Goal: Task Accomplishment & Management: Complete application form

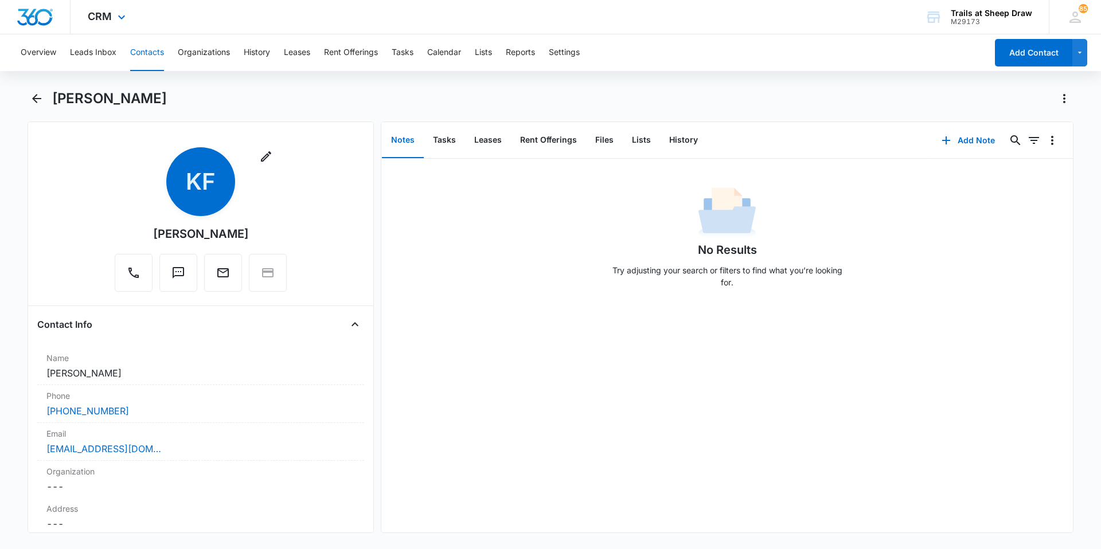
click at [652, 29] on div "CRM Apps Reputation Websites Forms CRM Email Social Content Ads Intelligence Fi…" at bounding box center [550, 17] width 1101 height 34
click at [139, 57] on button "Contacts" at bounding box center [147, 52] width 34 height 37
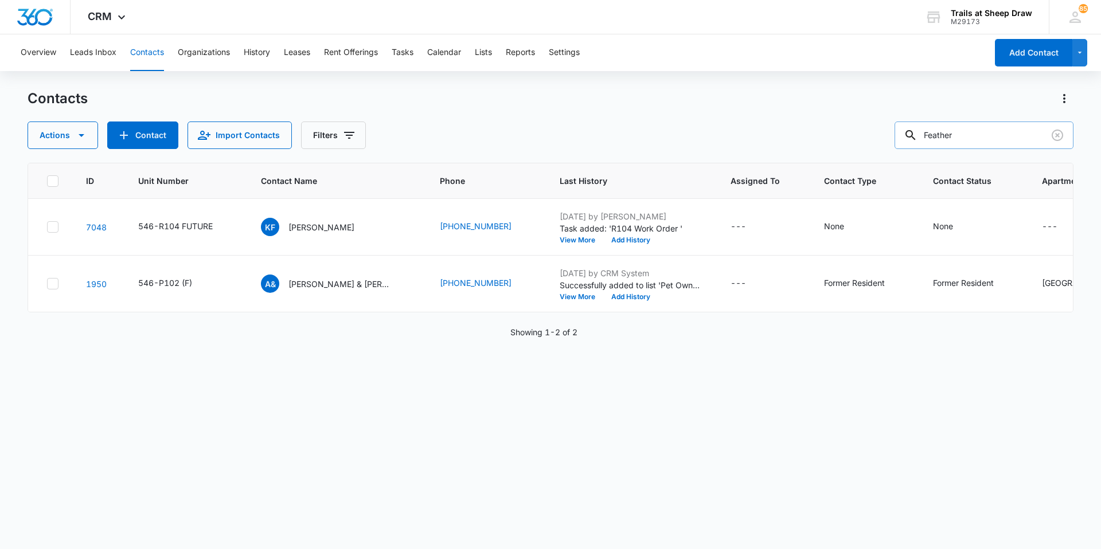
click at [962, 137] on input "Feather" at bounding box center [983, 136] width 179 height 28
type input "T308"
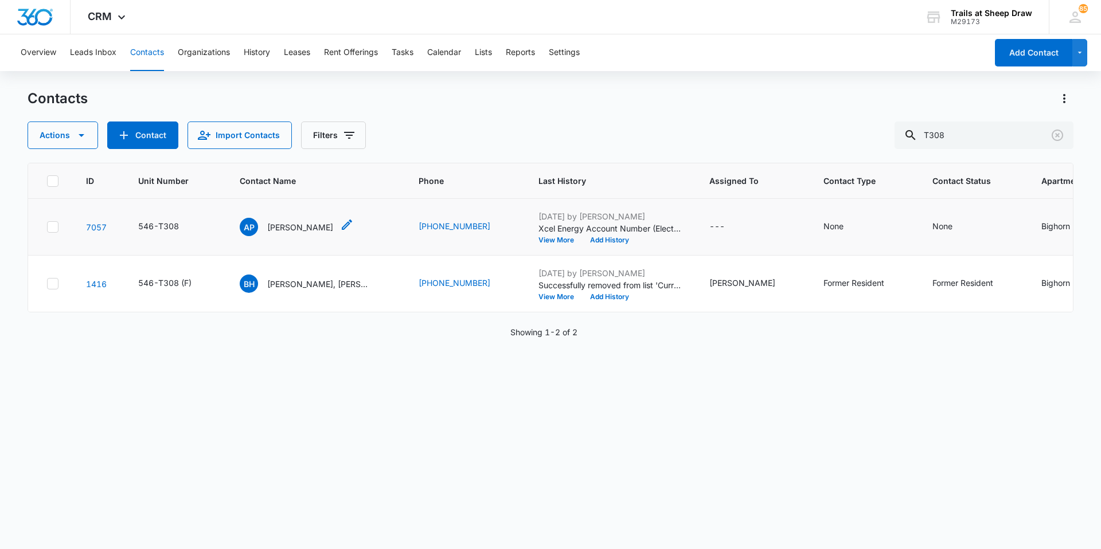
click at [293, 223] on p "[PERSON_NAME]" at bounding box center [300, 227] width 66 height 12
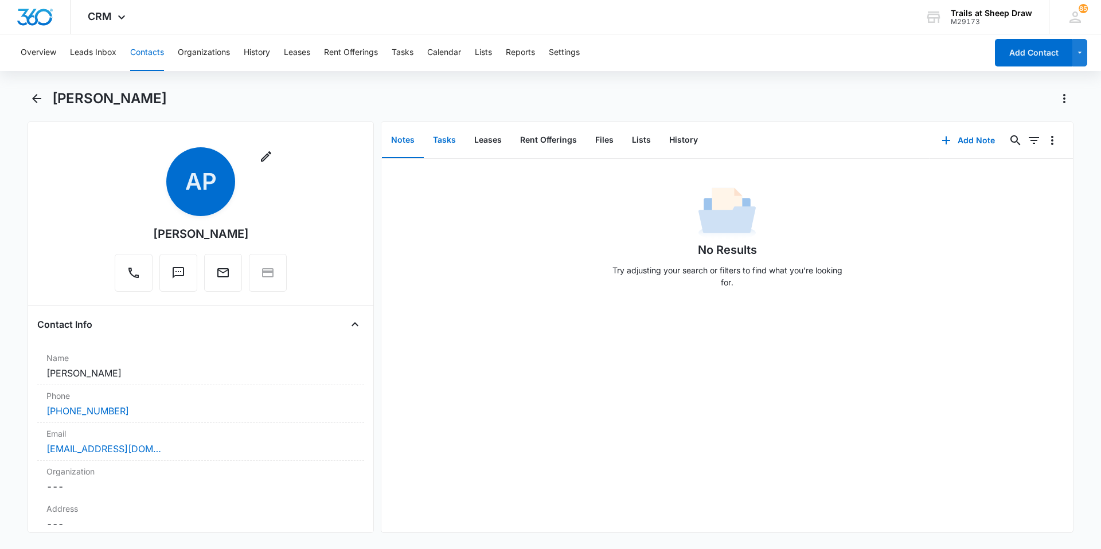
click at [452, 138] on button "Tasks" at bounding box center [444, 141] width 41 height 36
click at [971, 139] on button "Add Task" at bounding box center [968, 141] width 76 height 28
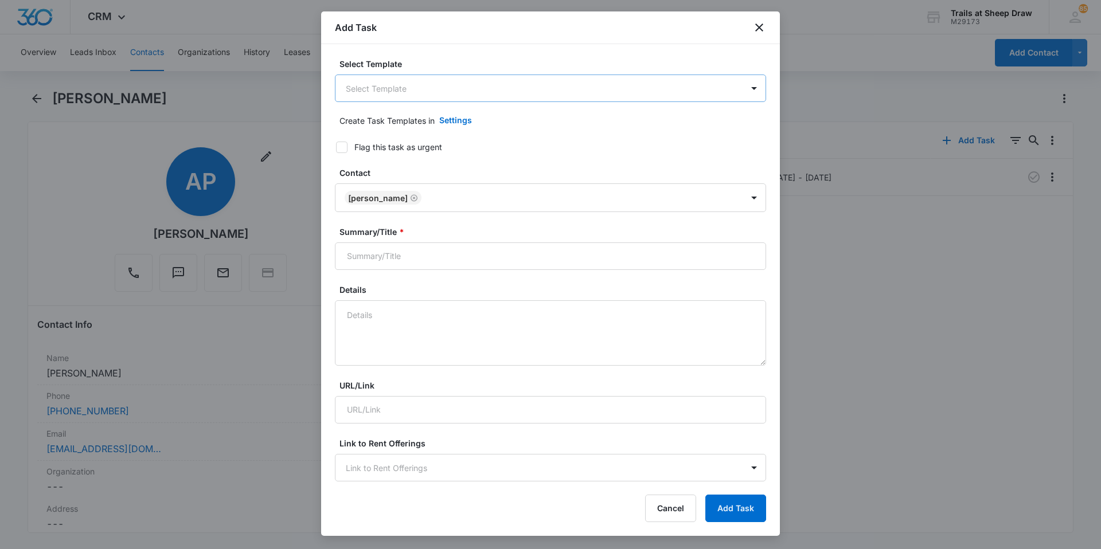
click at [377, 88] on body "CRM Apps Reputation Websites Forms CRM Email Social Content Ads Intelligence Fi…" at bounding box center [550, 274] width 1101 height 549
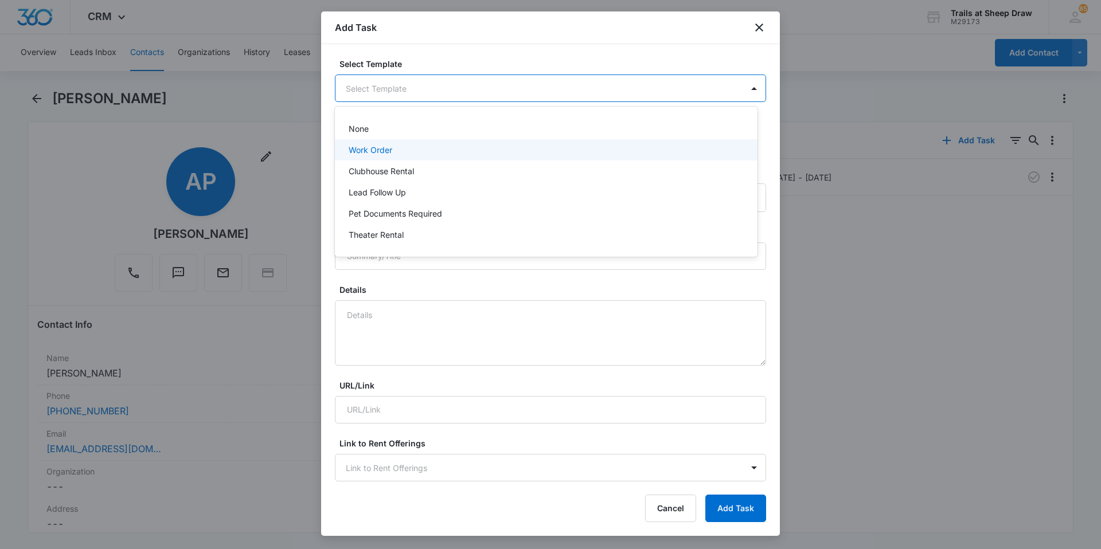
click at [386, 145] on p "Work Order" at bounding box center [371, 150] width 44 height 12
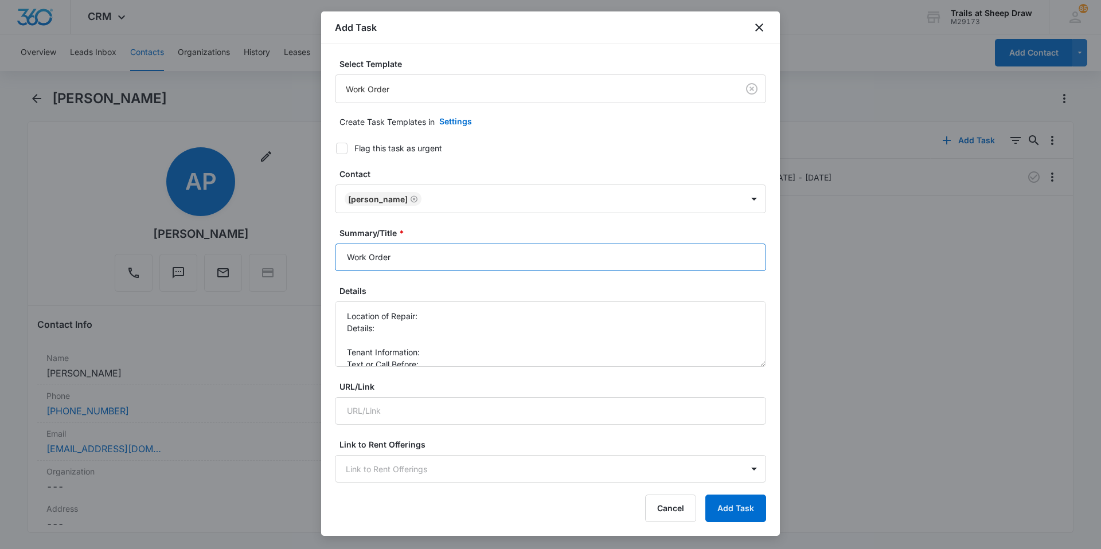
click at [341, 260] on input "Work Order" at bounding box center [550, 258] width 431 height 28
type input "T308 Work Order"
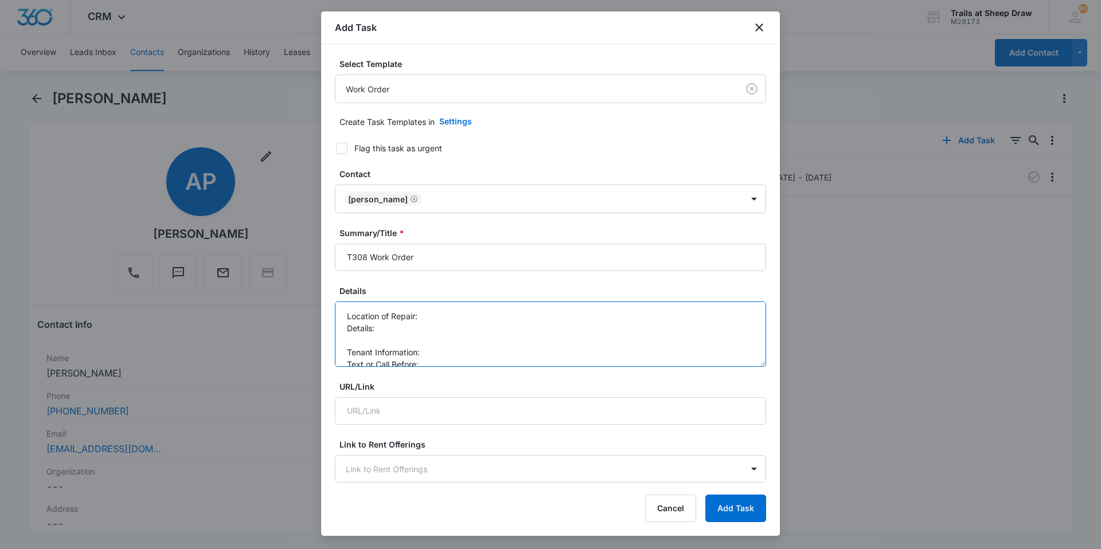
click at [526, 318] on textarea "Location of Repair: Details: Tenant Information: Text or Call Before:" at bounding box center [550, 334] width 431 height 65
click at [504, 323] on textarea "Location of Repair: patio/sink Details: Tenant Information: Text or Call Before:" at bounding box center [550, 334] width 431 height 65
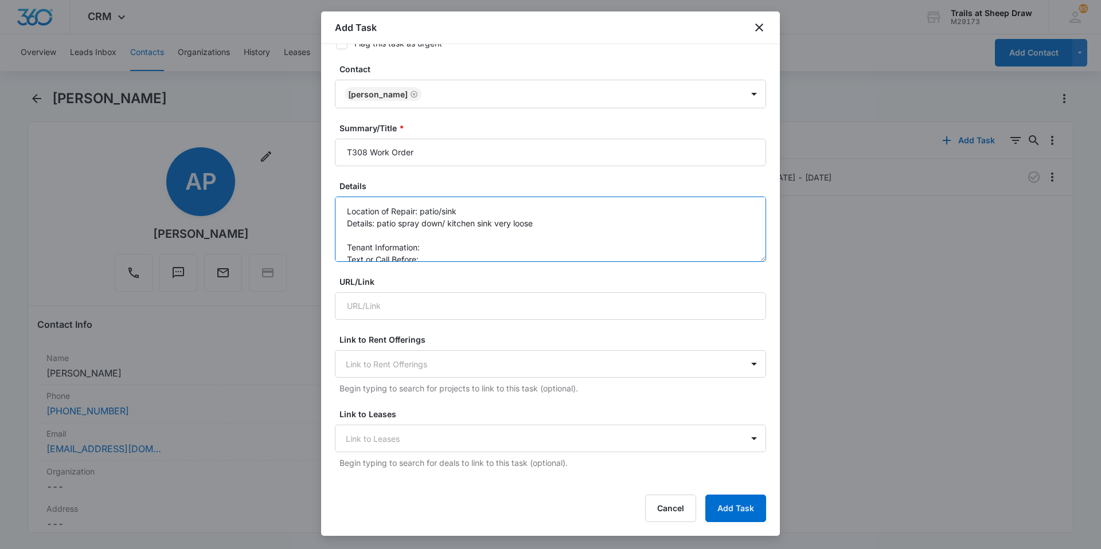
scroll to position [115, 0]
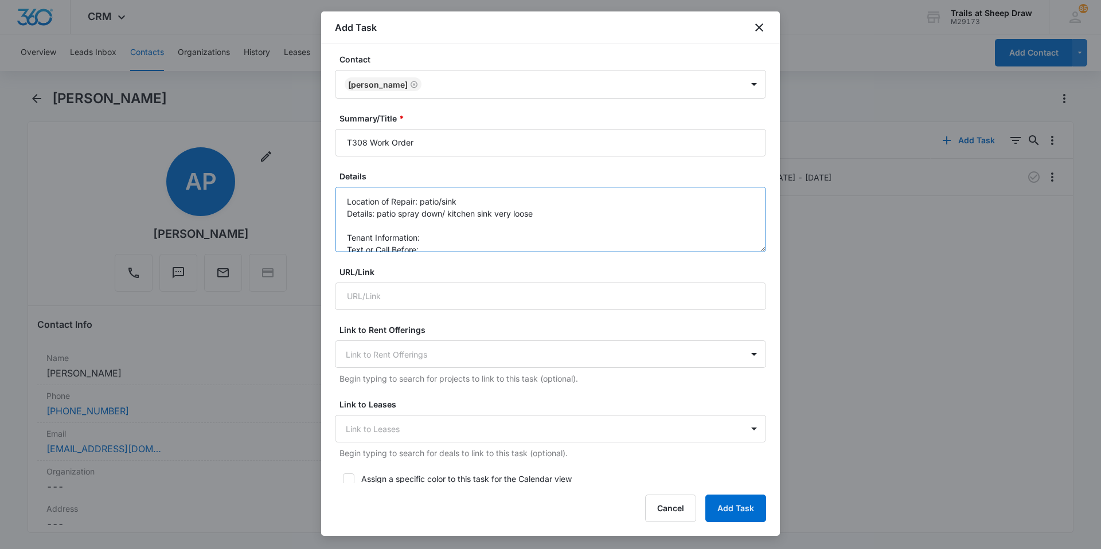
click at [456, 234] on textarea "Location of Repair: patio/sink Details: patio spray down/ kitchen sink very loo…" at bounding box center [550, 219] width 431 height 65
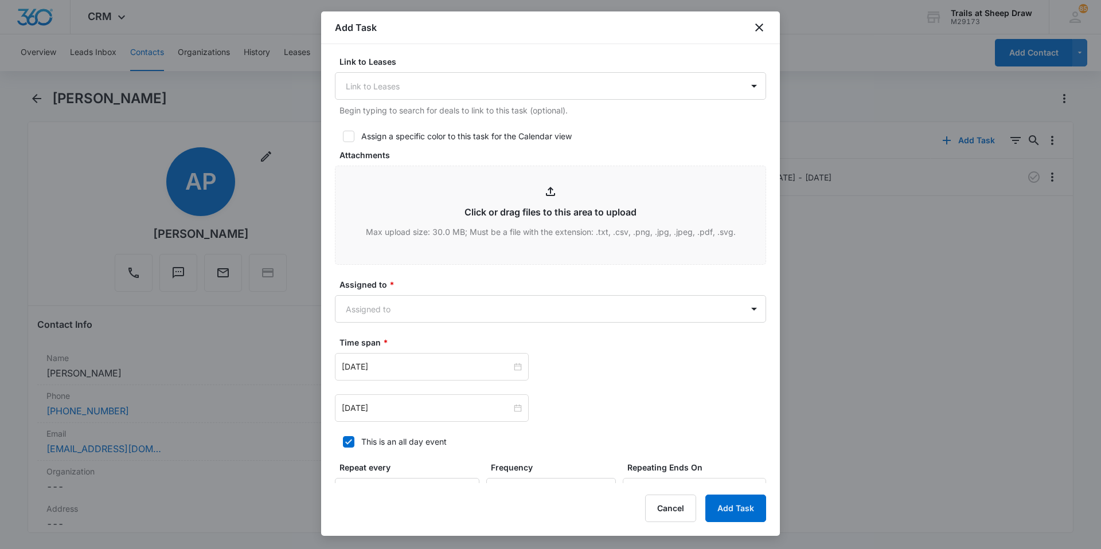
scroll to position [459, 0]
type textarea "Location of Repair: patio/sink Details: patio spray down/ kitchen sink very loo…"
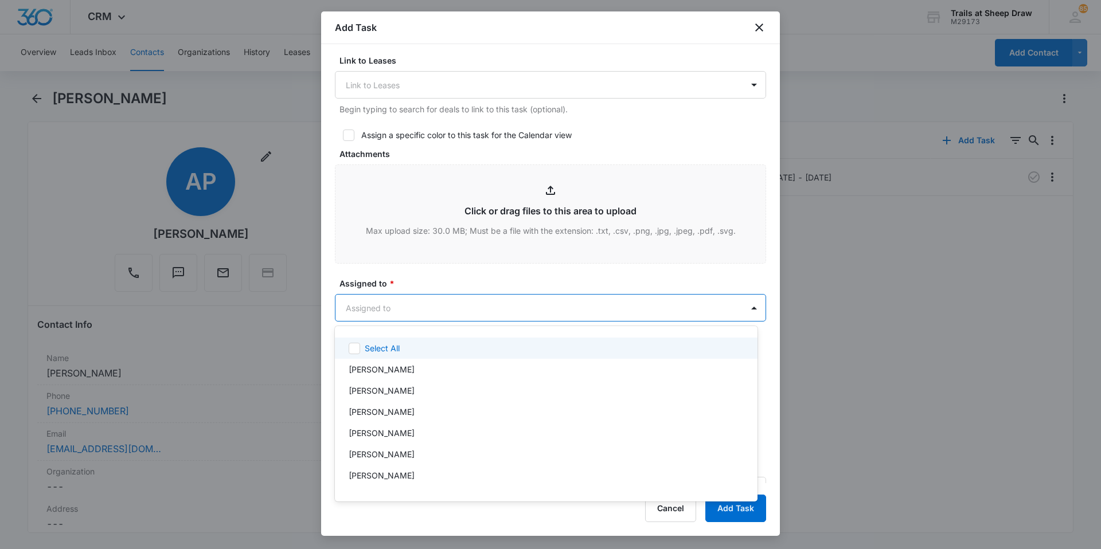
click at [441, 308] on body "CRM Apps Reputation Websites Forms CRM Email Social Content Ads Intelligence Fi…" at bounding box center [550, 274] width 1101 height 549
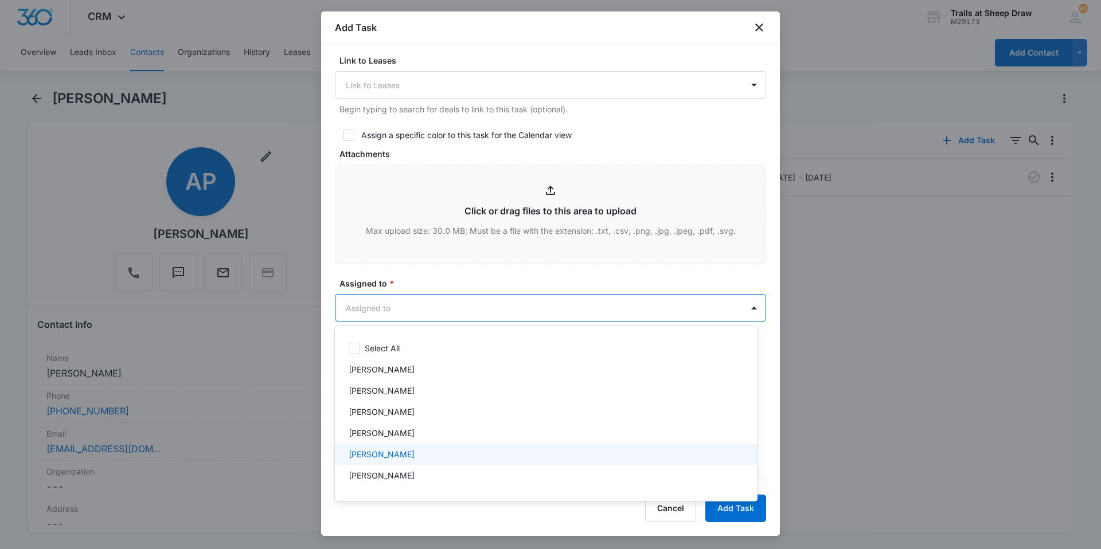
click at [416, 450] on div "[PERSON_NAME]" at bounding box center [545, 454] width 393 height 12
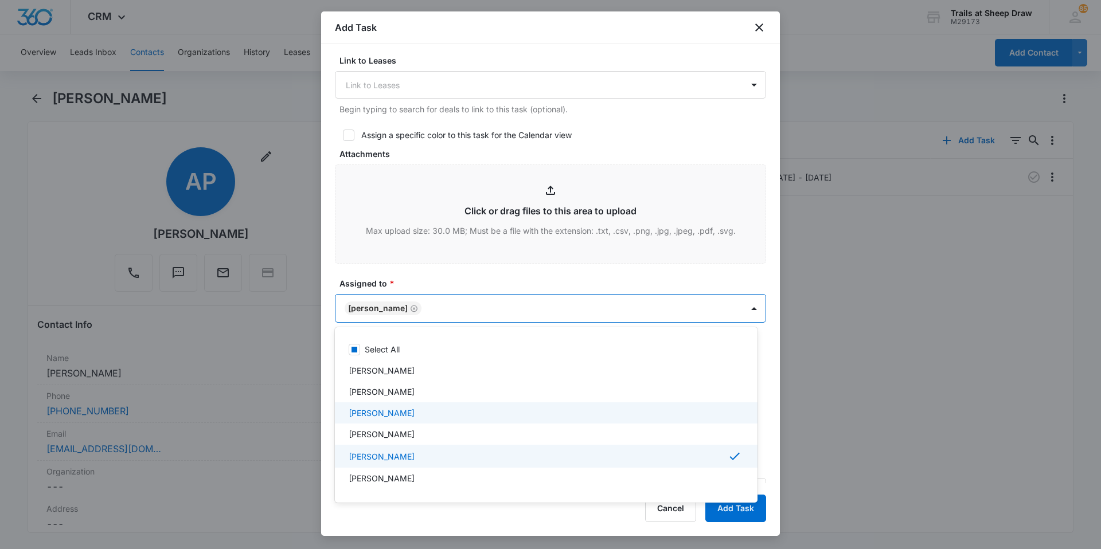
click at [426, 409] on div "[PERSON_NAME]" at bounding box center [545, 413] width 393 height 12
click at [329, 370] on div at bounding box center [550, 274] width 1101 height 549
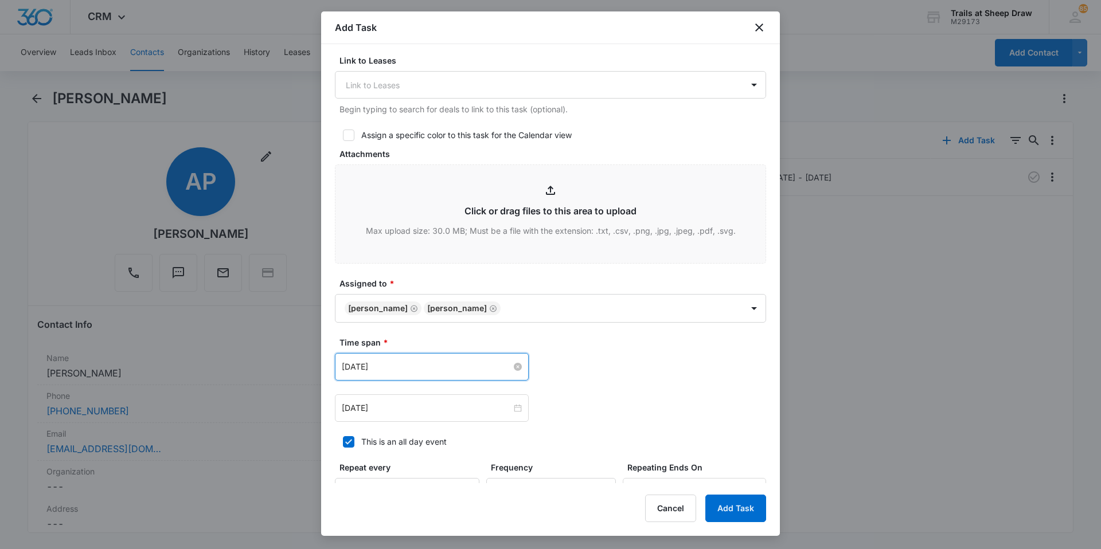
click at [421, 366] on input "[DATE]" at bounding box center [427, 367] width 170 height 13
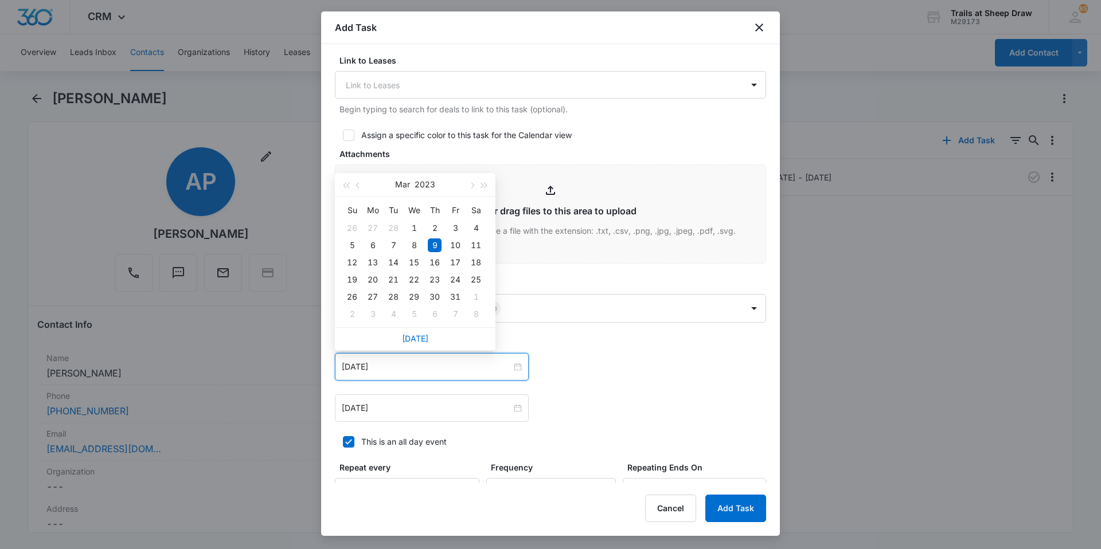
click at [494, 186] on div "[DATE]" at bounding box center [415, 185] width 161 height 24
click at [486, 182] on button "button" at bounding box center [484, 184] width 13 height 23
click at [464, 178] on div "[DATE]" at bounding box center [415, 184] width 100 height 23
click at [472, 182] on button "button" at bounding box center [471, 184] width 13 height 23
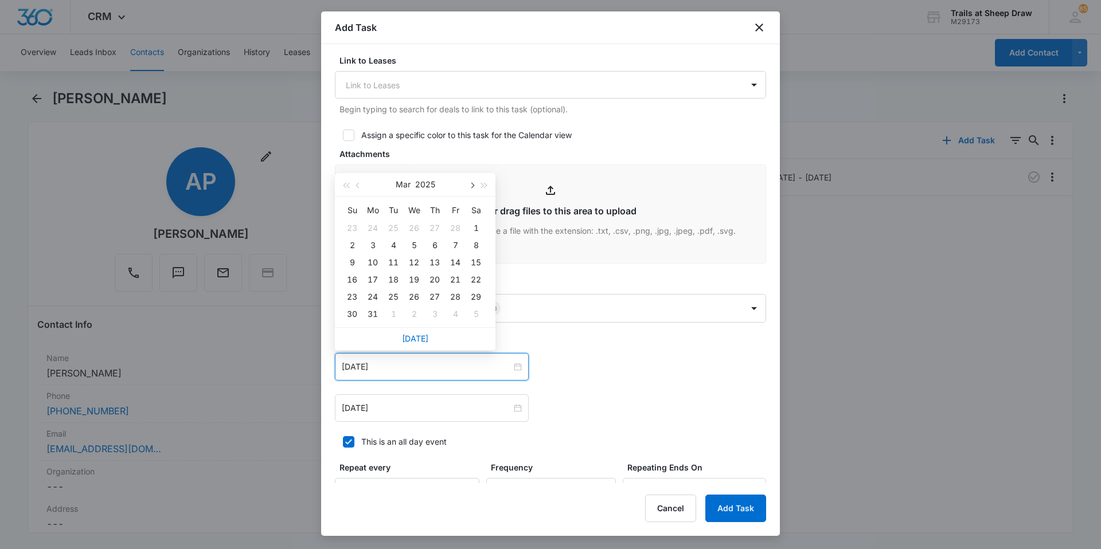
click at [472, 182] on button "button" at bounding box center [471, 184] width 13 height 23
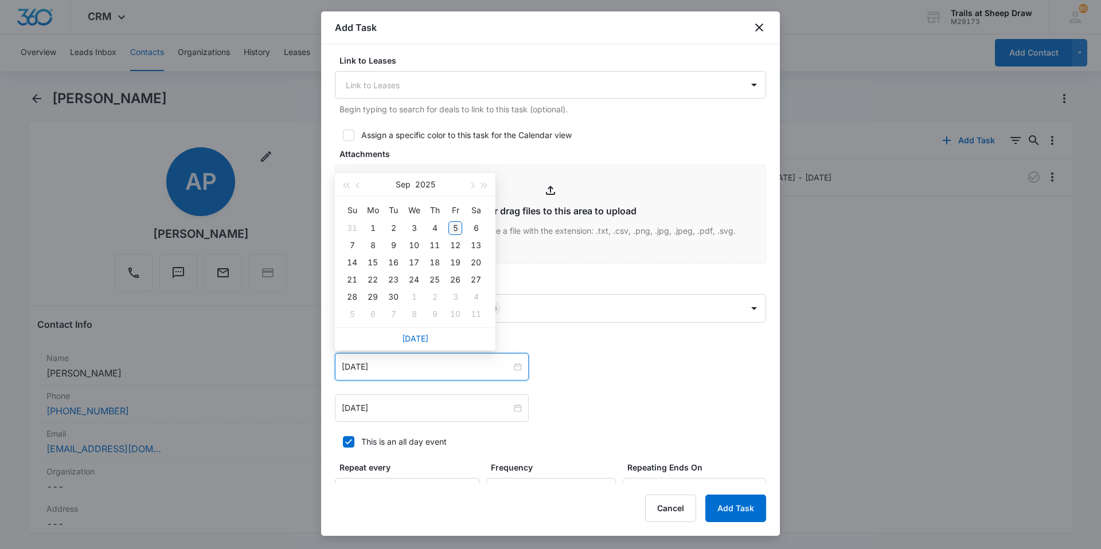
type input "[DATE]"
click at [451, 225] on div "5" at bounding box center [455, 228] width 14 height 14
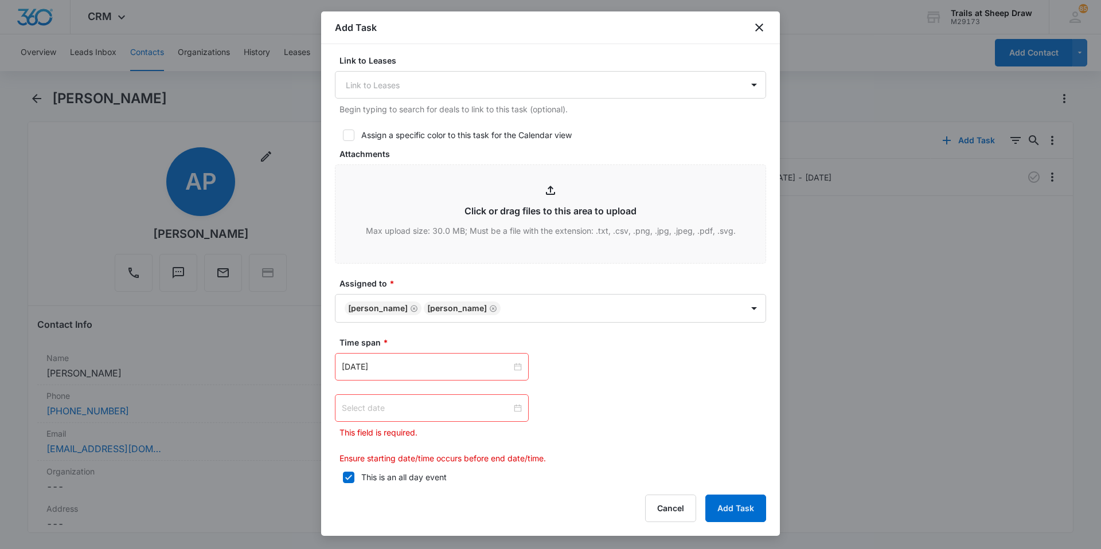
click at [516, 408] on div at bounding box center [432, 408] width 180 height 13
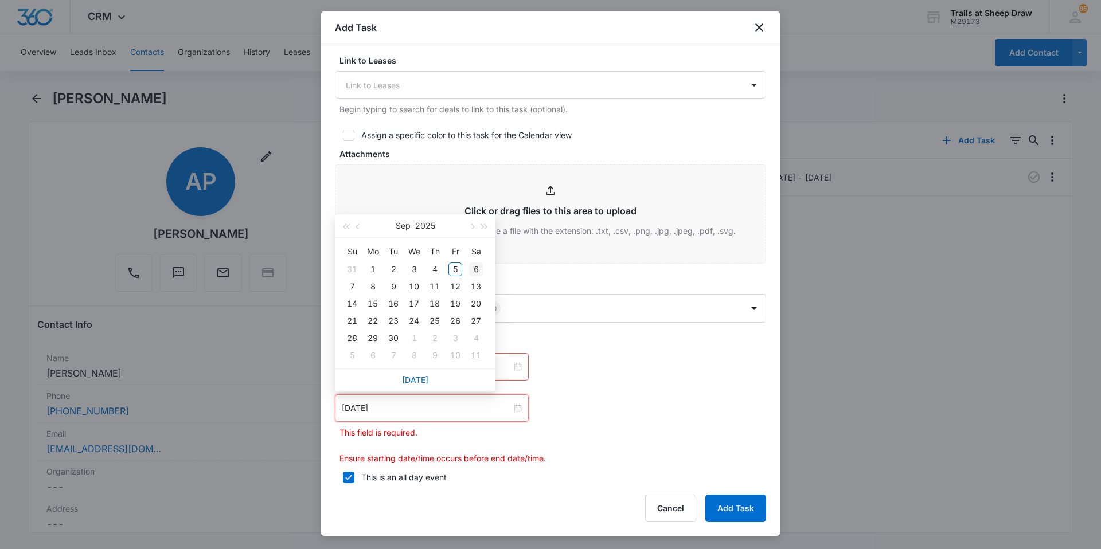
type input "[DATE]"
click at [366, 287] on div "8" at bounding box center [373, 287] width 14 height 14
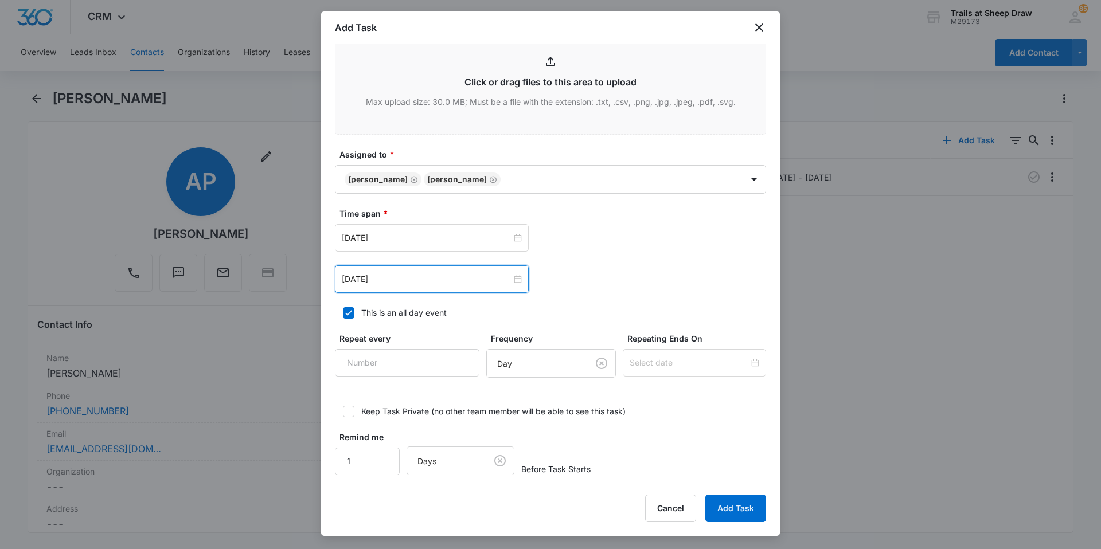
scroll to position [593, 0]
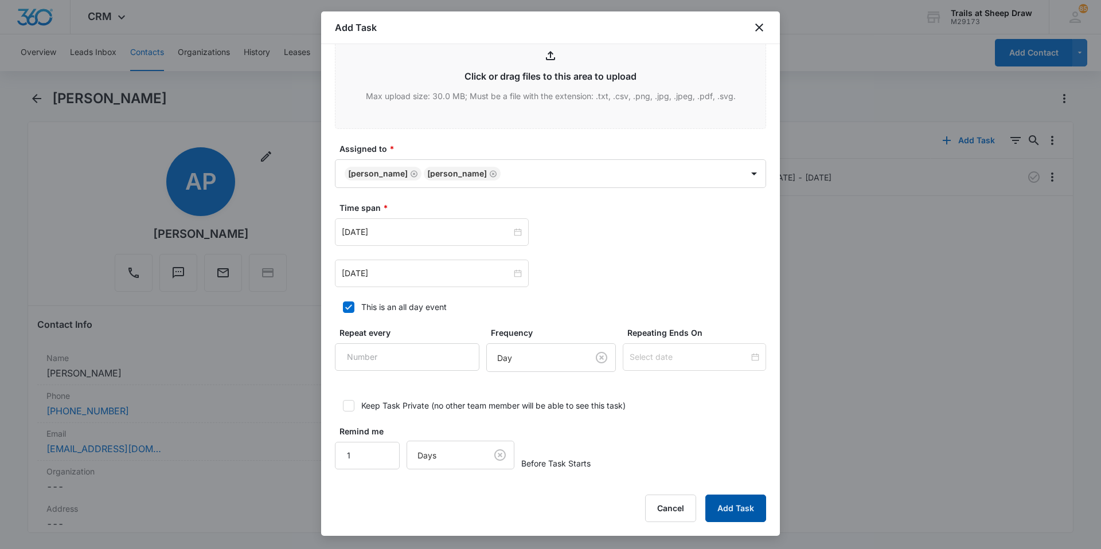
click at [738, 510] on button "Add Task" at bounding box center [735, 509] width 61 height 28
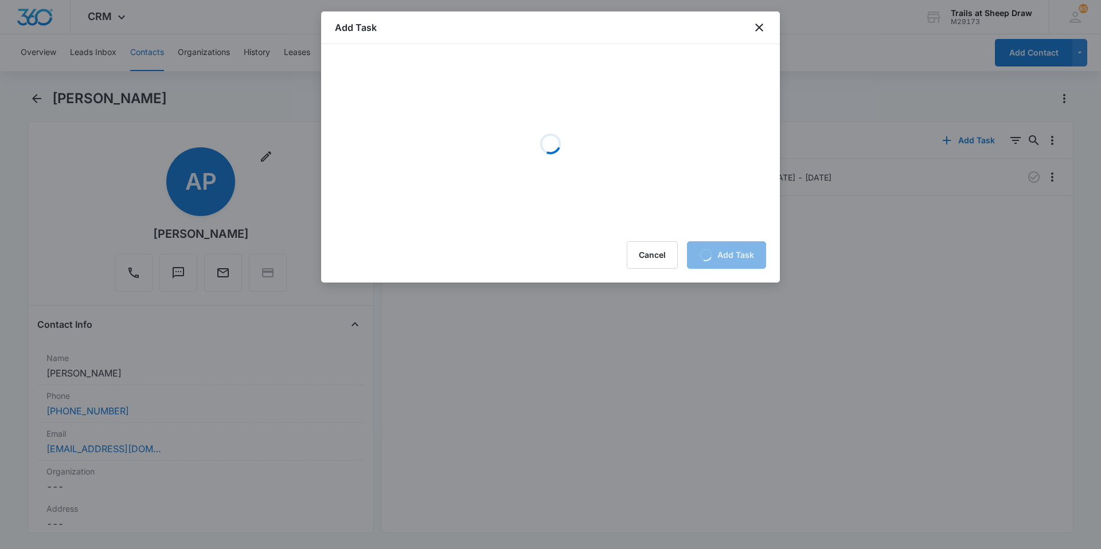
scroll to position [0, 0]
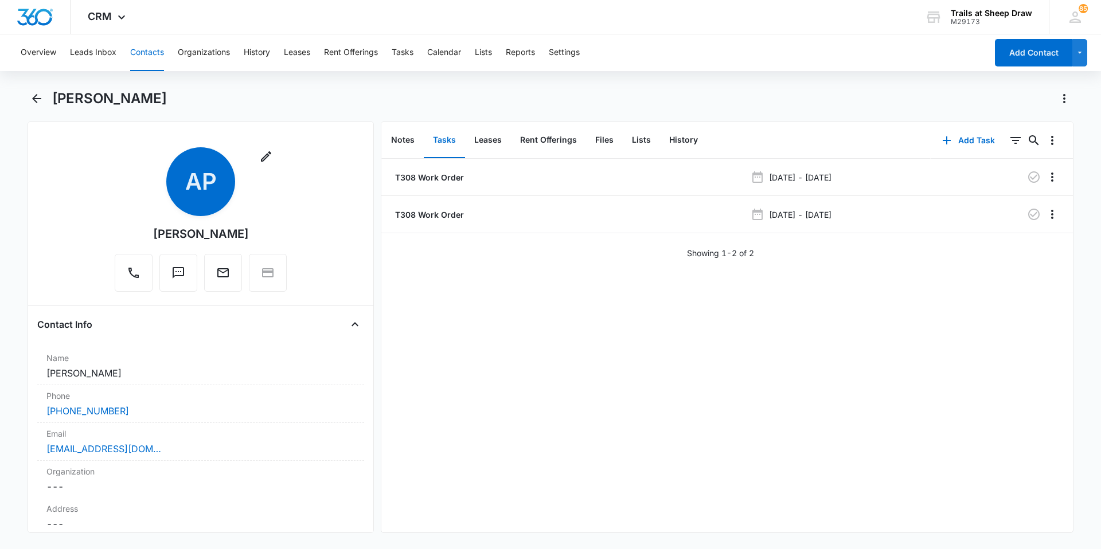
click at [158, 51] on button "Contacts" at bounding box center [147, 52] width 34 height 37
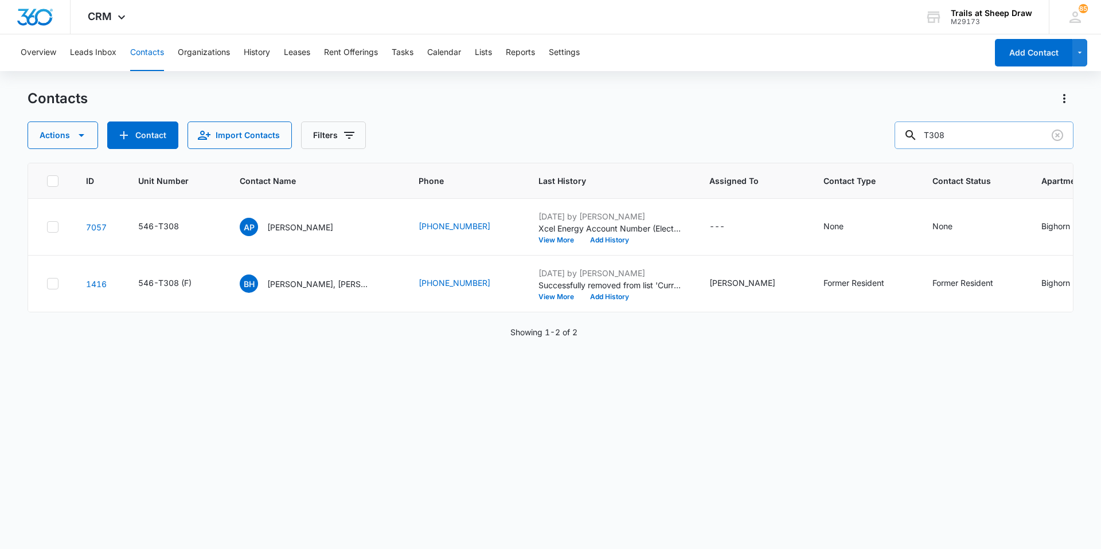
click at [974, 140] on input "T308" at bounding box center [983, 136] width 179 height 28
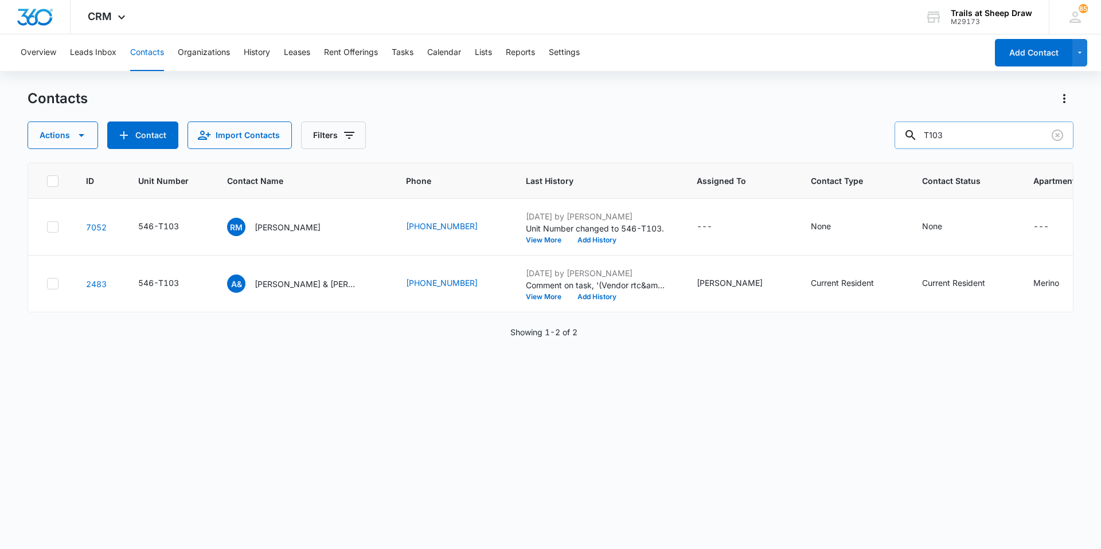
click at [961, 143] on input "T103" at bounding box center [983, 136] width 179 height 28
click at [962, 142] on input "T103" at bounding box center [983, 136] width 179 height 28
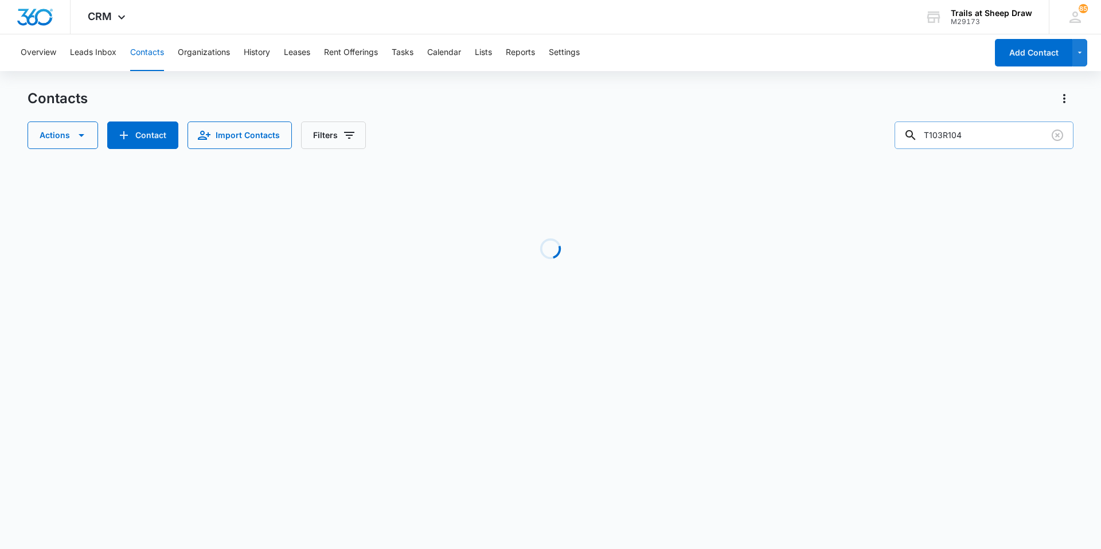
click at [958, 138] on input "T103R104" at bounding box center [983, 136] width 179 height 28
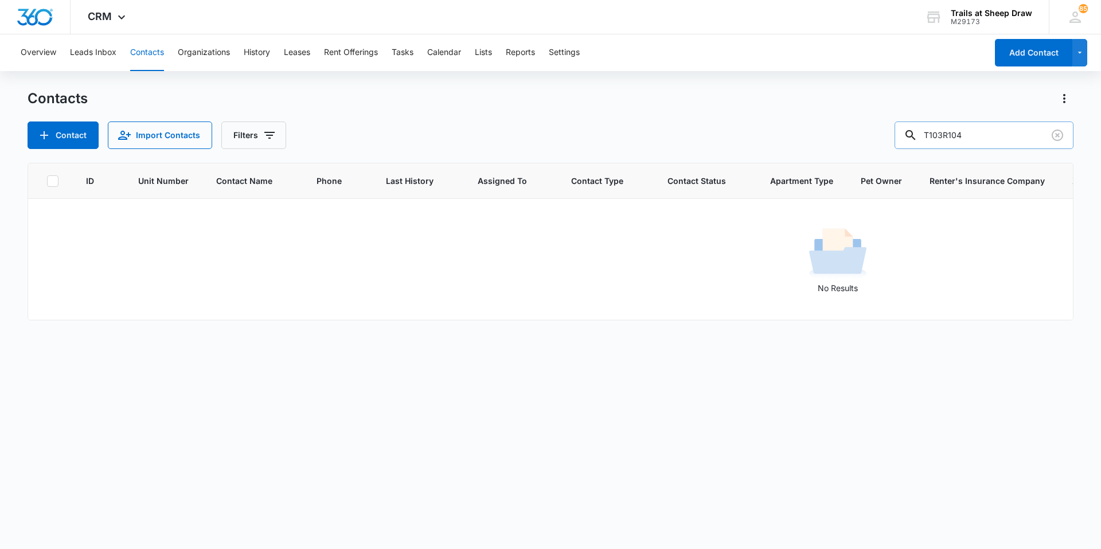
drag, startPoint x: 952, startPoint y: 138, endPoint x: 913, endPoint y: 134, distance: 39.2
click at [913, 134] on div "T103R104" at bounding box center [983, 136] width 179 height 28
type input "R104"
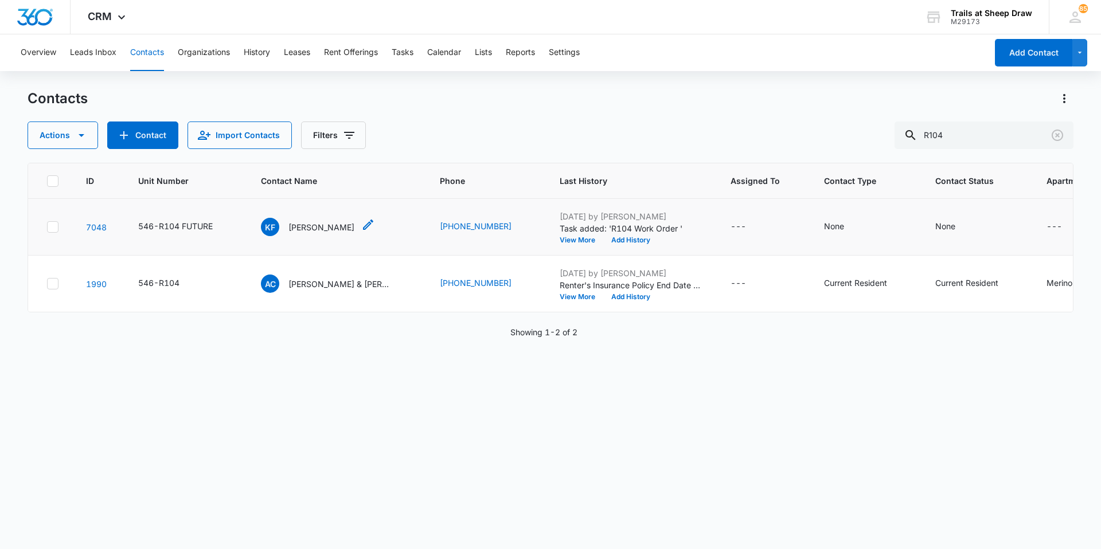
click at [320, 225] on p "[PERSON_NAME]" at bounding box center [321, 227] width 66 height 12
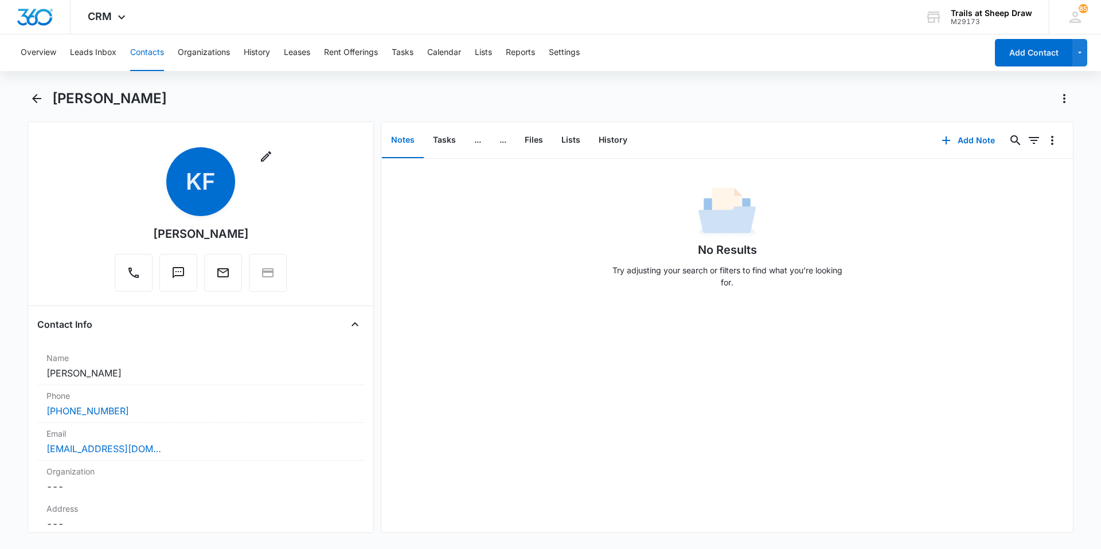
drag, startPoint x: 241, startPoint y: 233, endPoint x: 150, endPoint y: 233, distance: 91.1
click at [150, 233] on div "Remove KF [PERSON_NAME]" at bounding box center [201, 219] width 172 height 144
copy div "[PERSON_NAME]"
